Goal: Transaction & Acquisition: Obtain resource

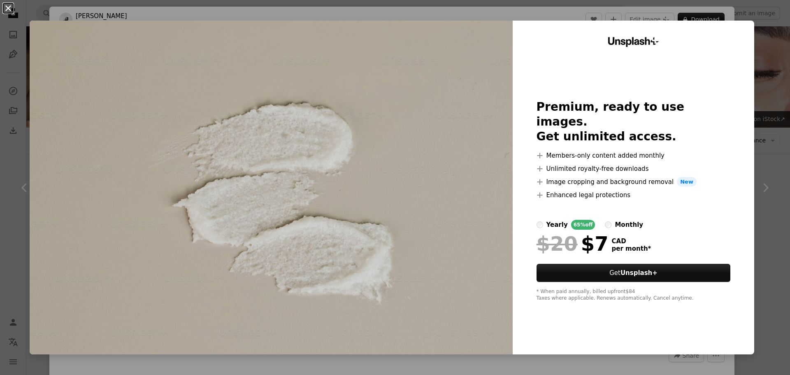
click at [11, 8] on button "An X shape" at bounding box center [8, 8] width 10 height 10
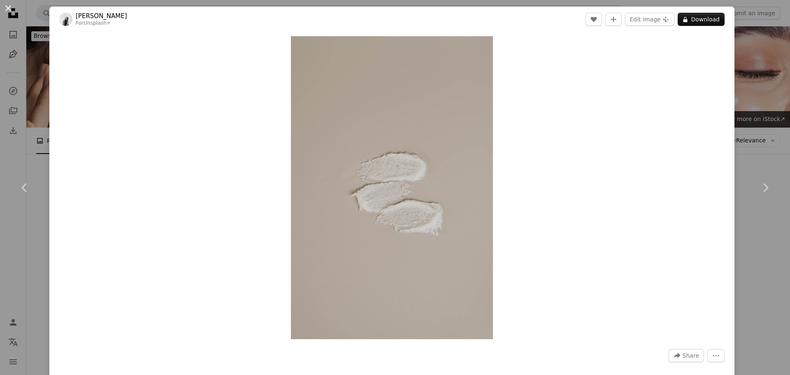
click at [8, 11] on button "An X shape" at bounding box center [8, 8] width 10 height 10
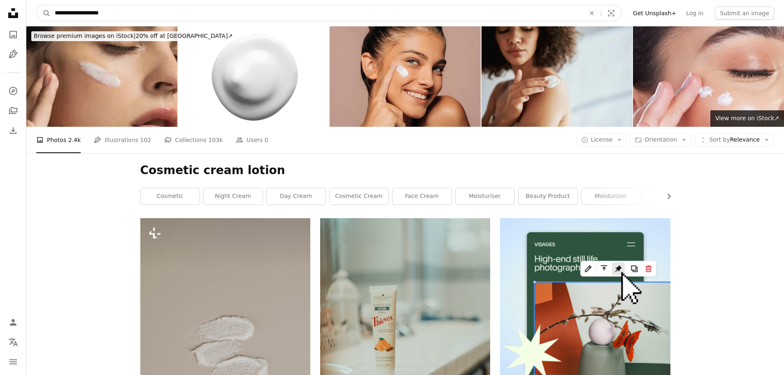
click at [94, 11] on input "**********" at bounding box center [317, 13] width 532 height 16
